Goal: Task Accomplishment & Management: Manage account settings

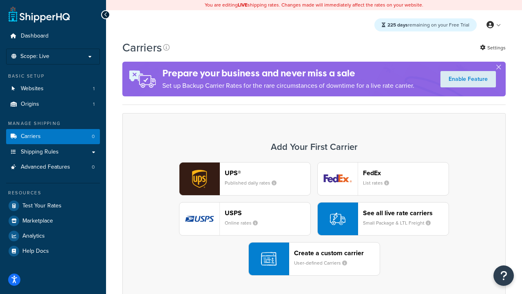
click at [314, 219] on div "UPS® Published daily rates FedEx List rates USPS Online rates See all live rate…" at bounding box center [314, 218] width 366 height 113
click at [406, 173] on header "FedEx" at bounding box center [406, 173] width 86 height 8
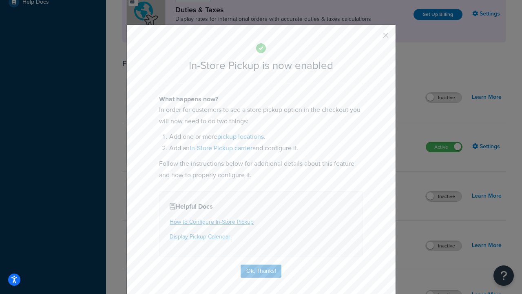
click at [374, 38] on button "button" at bounding box center [374, 38] width 2 height 2
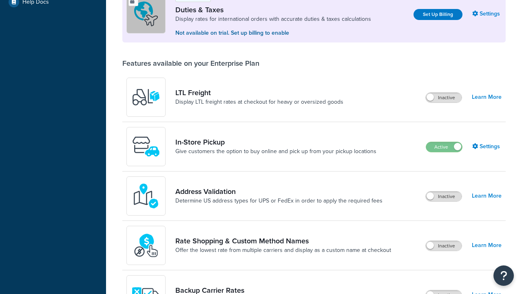
scroll to position [249, 0]
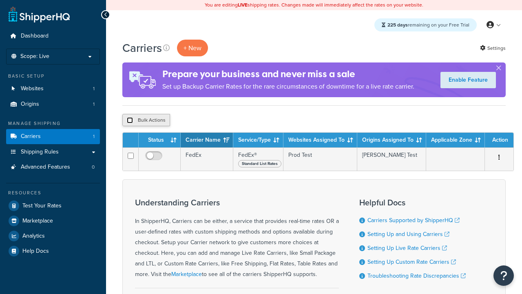
click at [130, 120] on input "checkbox" at bounding box center [130, 120] width 6 height 6
checkbox input "true"
click at [0, 0] on button "Delete" at bounding box center [0, 0] width 0 height 0
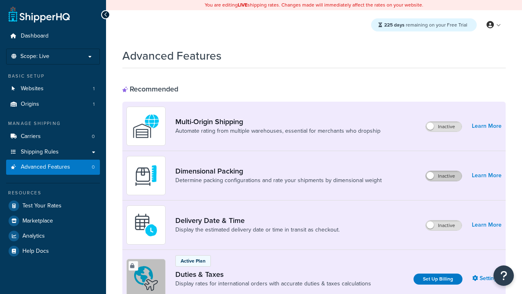
click at [444, 176] on label "Inactive" at bounding box center [444, 176] width 36 height 10
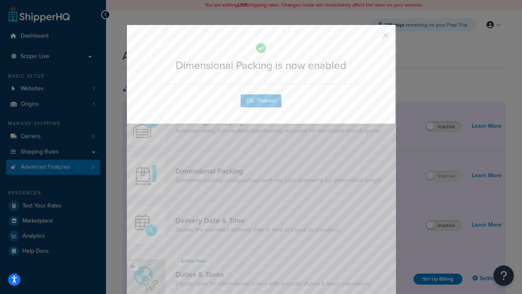
click at [374, 38] on button "button" at bounding box center [374, 38] width 2 height 2
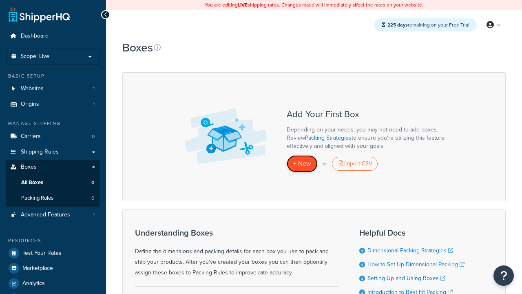
click at [302, 164] on span "+ New" at bounding box center [302, 163] width 18 height 9
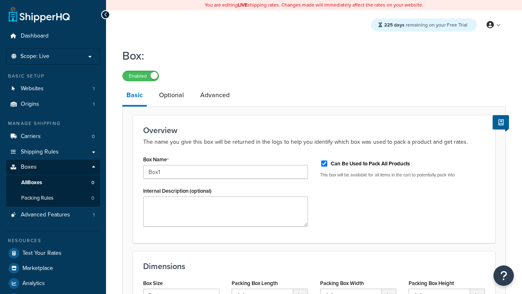
select select "usps_small"
type input "8.5"
type input "5"
type input "1.5"
type input "Box1"
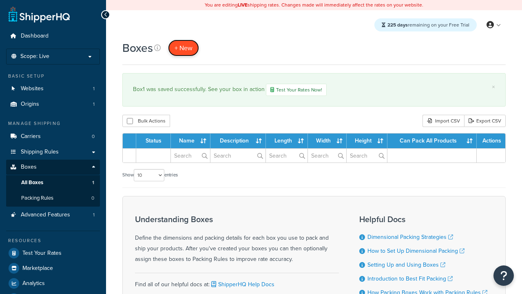
click at [184, 48] on span "+ New" at bounding box center [184, 47] width 18 height 9
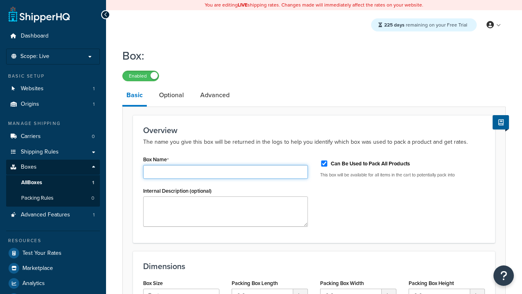
type input "Box2"
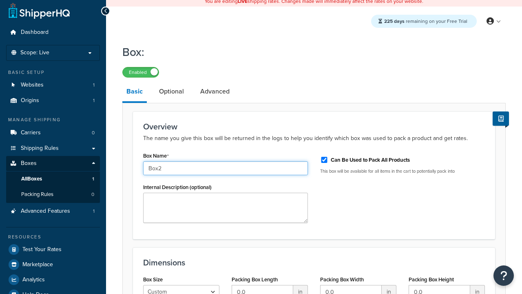
select select "usps_small"
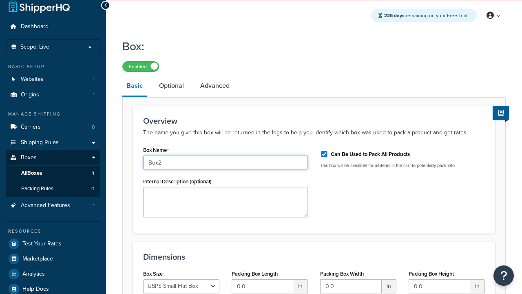
type input "8.5"
type input "5"
type input "1.5"
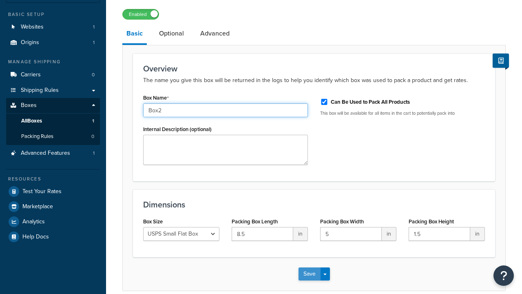
type input "Box2"
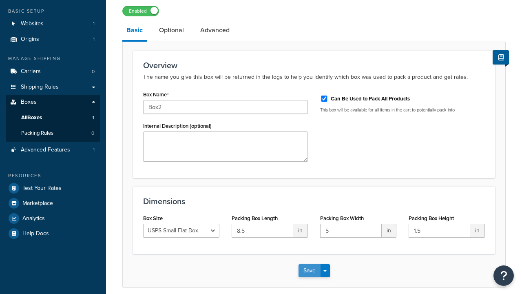
click at [309, 264] on button "Save" at bounding box center [310, 270] width 22 height 13
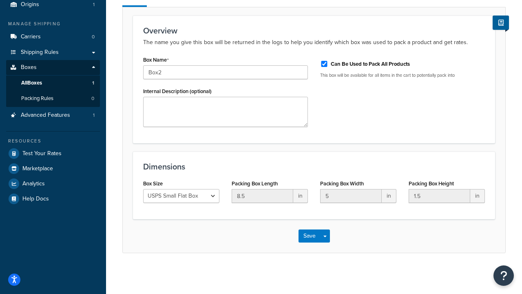
scroll to position [0, 0]
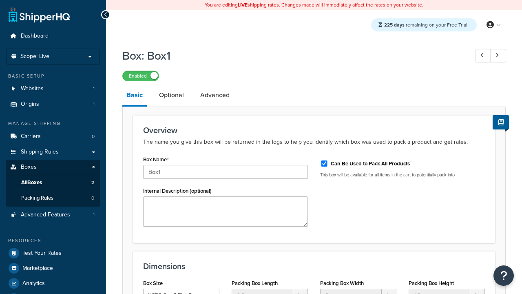
select select "usps_small"
type input "NewBox1"
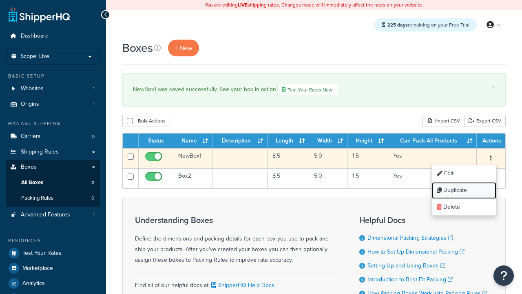
click at [464, 191] on link "Duplicate" at bounding box center [464, 190] width 64 height 17
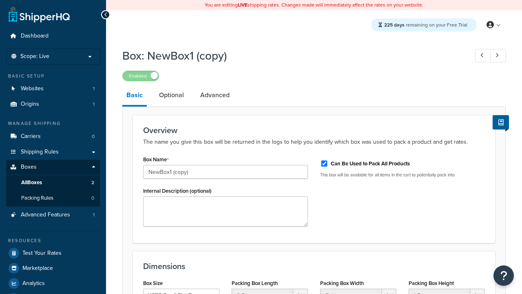
select select "usps_small"
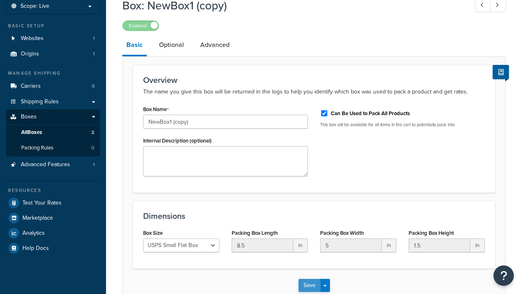
click at [309, 279] on button "Save" at bounding box center [310, 285] width 22 height 13
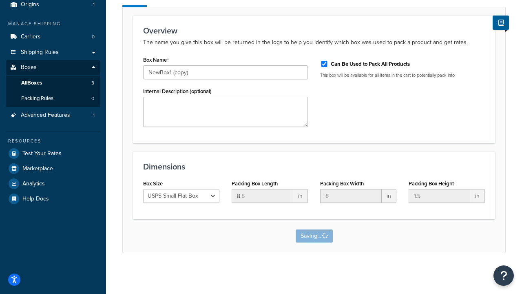
scroll to position [0, 0]
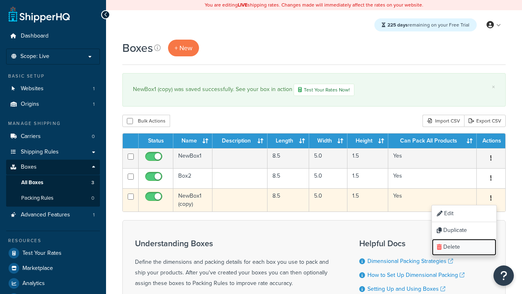
click at [464, 248] on link "Delete" at bounding box center [464, 247] width 64 height 17
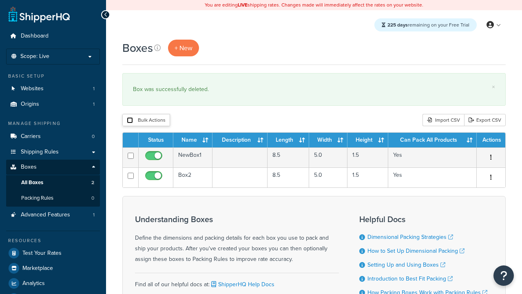
click at [130, 120] on input "checkbox" at bounding box center [130, 120] width 6 height 6
checkbox input "true"
click at [0, 0] on button "Delete" at bounding box center [0, 0] width 0 height 0
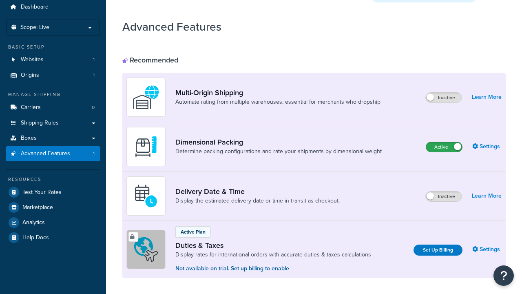
click at [444, 142] on label "Active" at bounding box center [444, 147] width 36 height 10
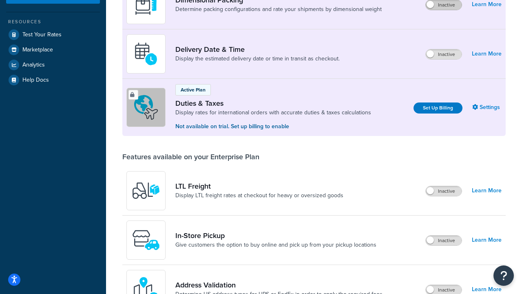
scroll to position [155, 0]
